Goal: Task Accomplishment & Management: Manage account settings

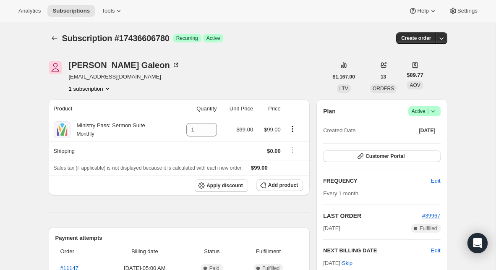
scroll to position [107, 0]
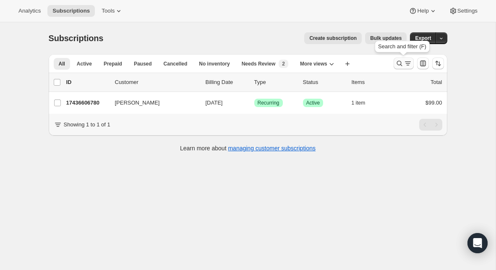
click at [399, 61] on icon "Search and filter results" at bounding box center [399, 63] width 8 height 8
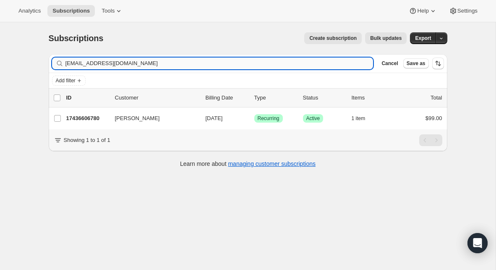
click at [176, 65] on input "[EMAIL_ADDRESS][DOMAIN_NAME]" at bounding box center [219, 63] width 308 height 12
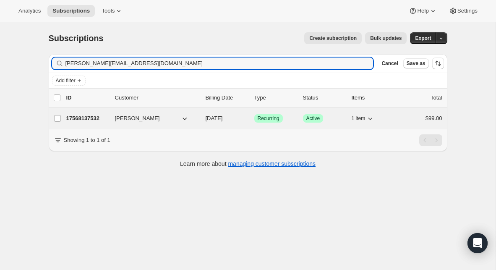
type input "[PERSON_NAME][EMAIL_ADDRESS][DOMAIN_NAME]"
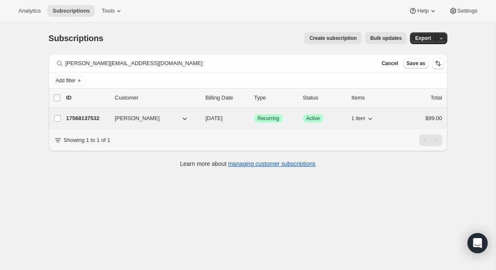
click at [90, 113] on div "17568137532 [PERSON_NAME] [DATE] Success Recurring Success Active 1 item $99.00" at bounding box center [254, 118] width 376 height 12
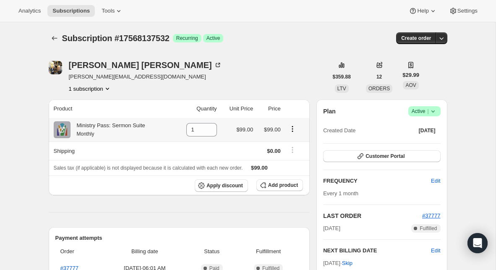
click at [294, 130] on icon "Product actions" at bounding box center [292, 129] width 8 height 8
click at [285, 142] on span "Swap variant" at bounding box center [292, 145] width 31 height 6
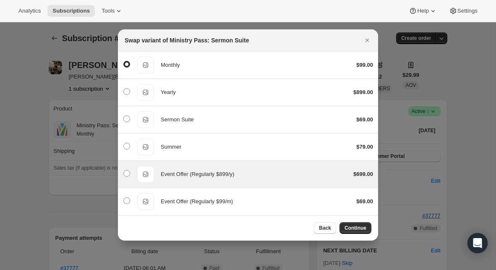
click at [309, 174] on div "Event Offer (Regularly $899/y)" at bounding box center [254, 174] width 186 height 8
radio input "false"
radio input "true"
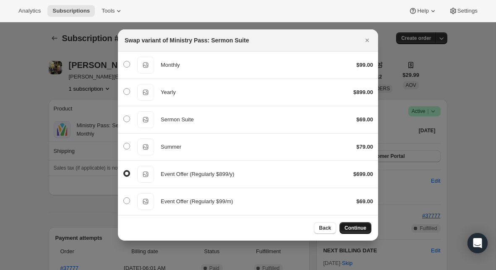
click at [358, 227] on span "Continue" at bounding box center [356, 228] width 22 height 7
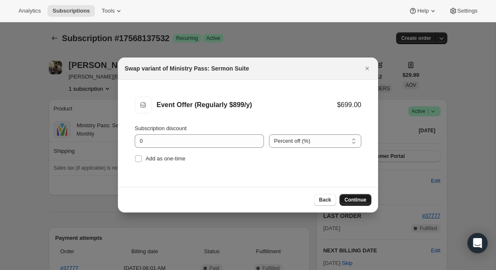
click at [352, 197] on span "Continue" at bounding box center [356, 199] width 22 height 7
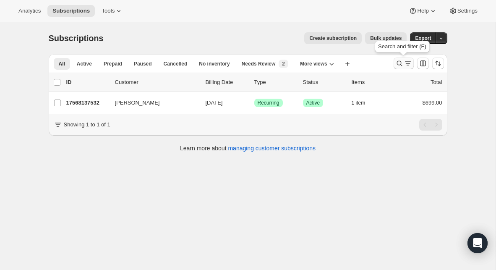
click at [399, 64] on icon "Search and filter results" at bounding box center [399, 63] width 8 height 8
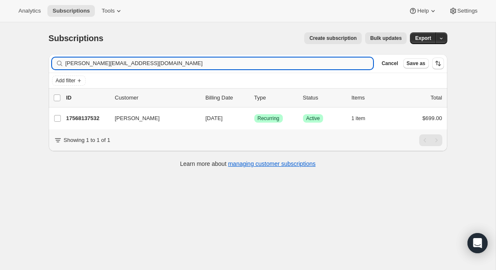
click at [205, 64] on input "[PERSON_NAME][EMAIL_ADDRESS][DOMAIN_NAME]" at bounding box center [219, 63] width 308 height 12
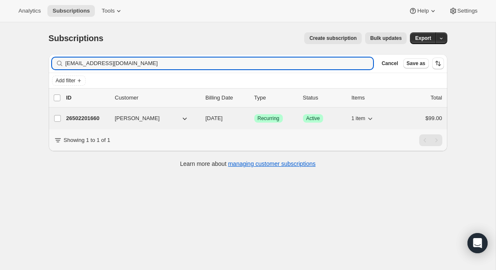
type input "[EMAIL_ADDRESS][DOMAIN_NAME]"
click at [90, 120] on p "26502201660" at bounding box center [87, 118] width 42 height 8
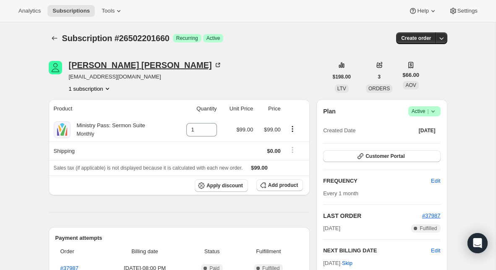
click at [99, 65] on div "[PERSON_NAME]" at bounding box center [145, 65] width 153 height 8
